Goal: Find contact information: Obtain details needed to contact an individual or organization

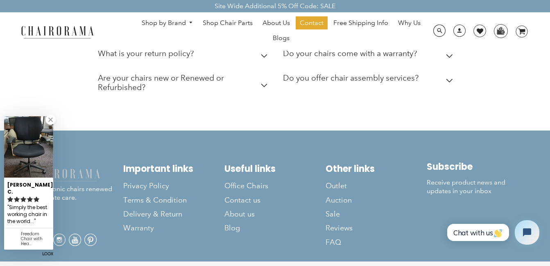
scroll to position [2339, 0]
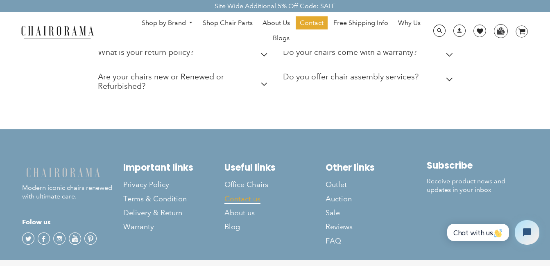
click at [245, 194] on span "Contact us" at bounding box center [242, 198] width 36 height 9
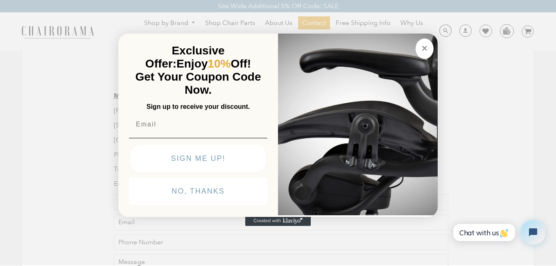
click at [423, 47] on icon "Close dialog" at bounding box center [424, 48] width 4 height 4
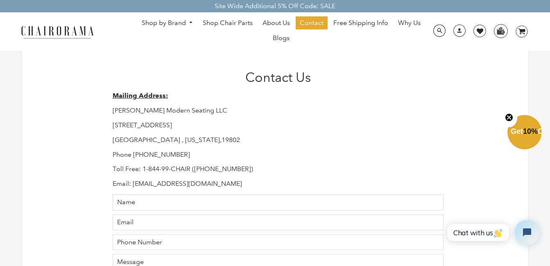
scroll to position [41, 0]
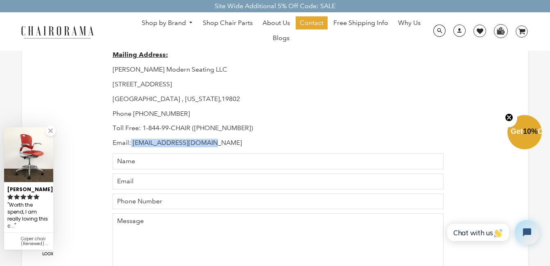
drag, startPoint x: 131, startPoint y: 142, endPoint x: 210, endPoint y: 143, distance: 78.2
click at [210, 143] on p "Email: Support@chairorama.com" at bounding box center [278, 143] width 331 height 9
copy p "Support@chairorama.com"
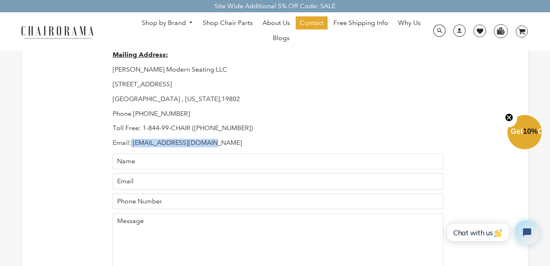
scroll to position [0, 0]
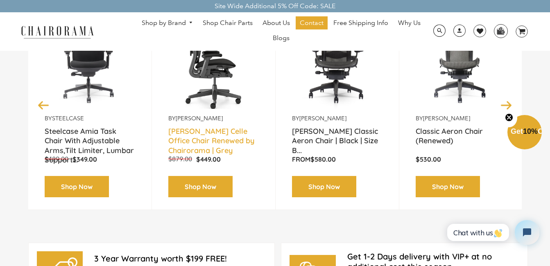
click at [210, 133] on link "Herman Miller Celle Office Chair Renewed by Chairorama | Grey" at bounding box center [213, 136] width 90 height 20
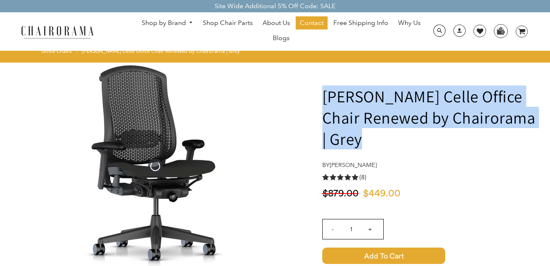
drag, startPoint x: 354, startPoint y: 138, endPoint x: 325, endPoint y: 99, distance: 48.5
click at [325, 99] on h1 "[PERSON_NAME] Celle Office Chair Renewed by Chairorama | Grey" at bounding box center [431, 118] width 219 height 64
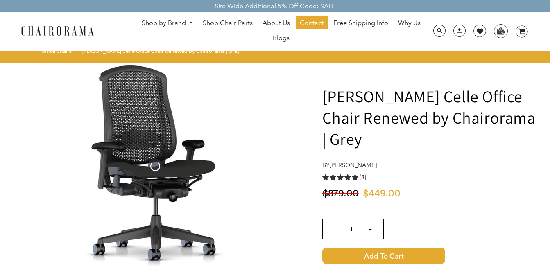
drag, startPoint x: 325, startPoint y: 99, endPoint x: 388, endPoint y: 154, distance: 83.5
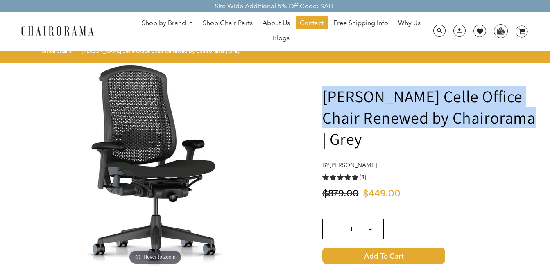
drag, startPoint x: 531, startPoint y: 118, endPoint x: 325, endPoint y: 93, distance: 207.3
click at [325, 94] on h1 "[PERSON_NAME] Celle Office Chair Renewed by Chairorama | Grey" at bounding box center [431, 118] width 219 height 64
copy h1 "[PERSON_NAME] Celle Office Chair Renewed by Chairorama"
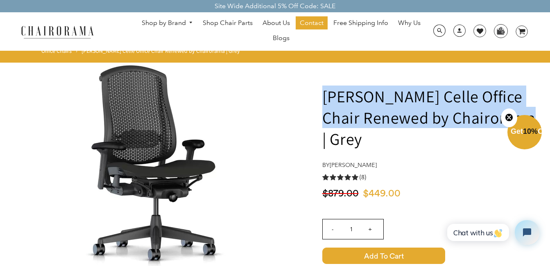
drag, startPoint x: 397, startPoint y: 140, endPoint x: 356, endPoint y: 128, distance: 43.2
click at [397, 140] on h1 "[PERSON_NAME] Celle Office Chair Renewed by Chairorama | Grey" at bounding box center [431, 118] width 219 height 64
